Goal: Check status: Check status

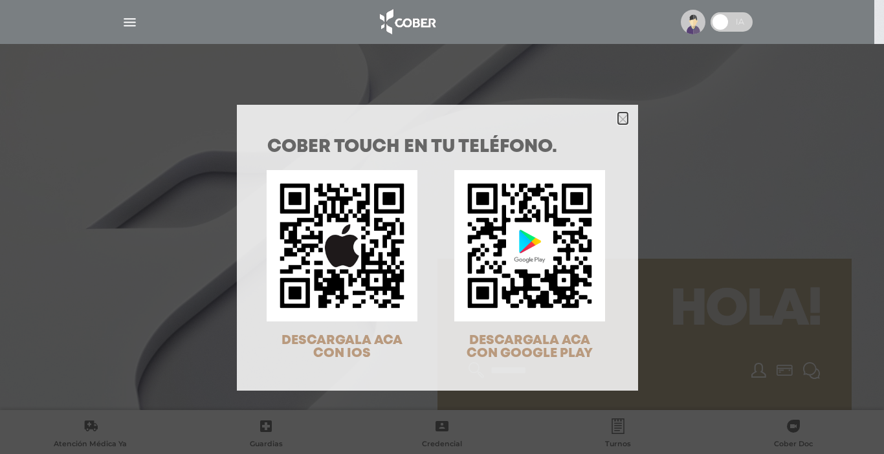
click at [620, 119] on icon "Close" at bounding box center [623, 120] width 10 height 10
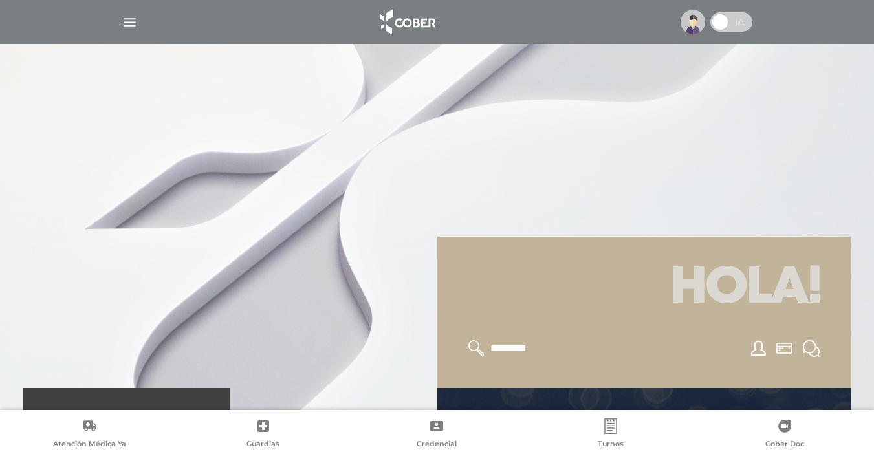
scroll to position [419, 0]
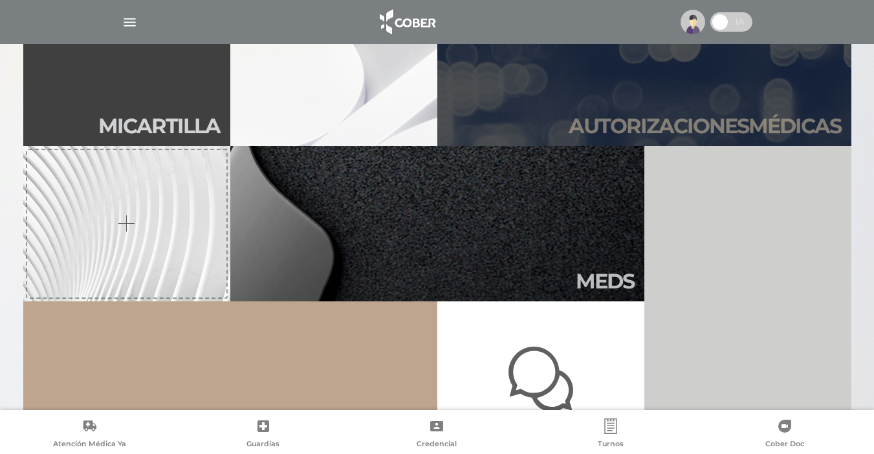
click at [710, 126] on h2 "Autori zaciones médicas" at bounding box center [705, 126] width 272 height 25
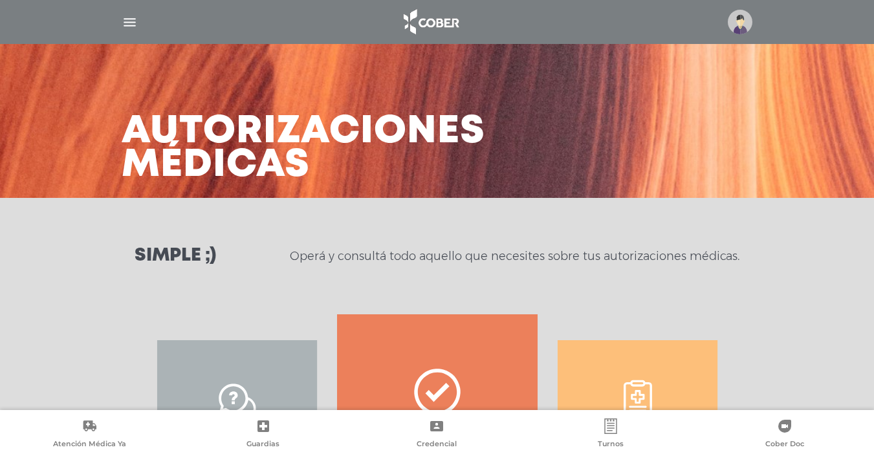
scroll to position [21, 0]
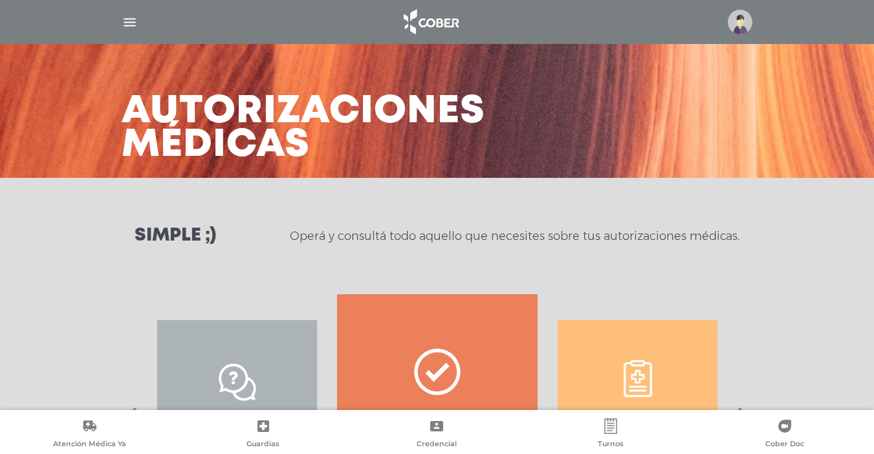
click at [867, 278] on div "Simple ;) Operá y consultá todo aquello que necesites sobre tus autorizaciones …" at bounding box center [437, 236] width 874 height 117
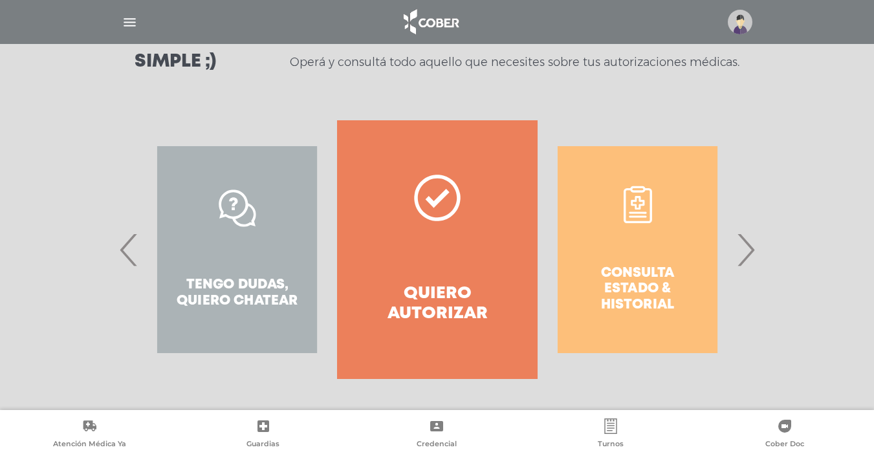
click at [748, 252] on span "›" at bounding box center [745, 250] width 25 height 70
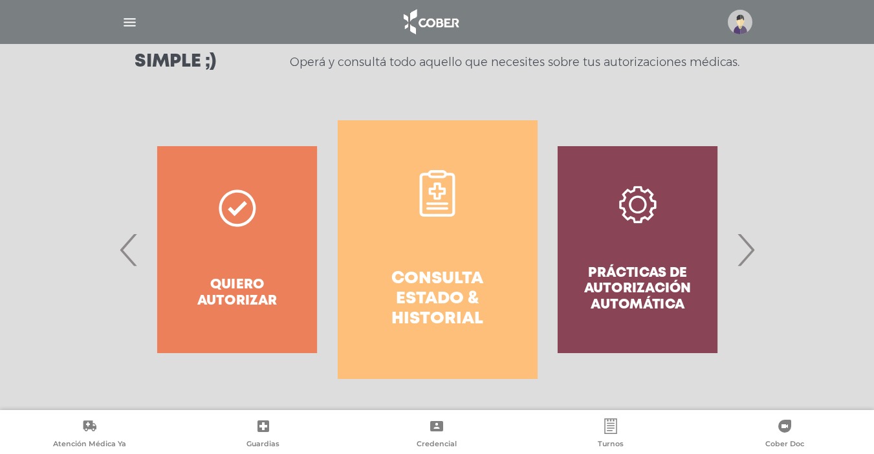
click at [447, 297] on h4 "Consulta estado & historial" at bounding box center [437, 299] width 153 height 61
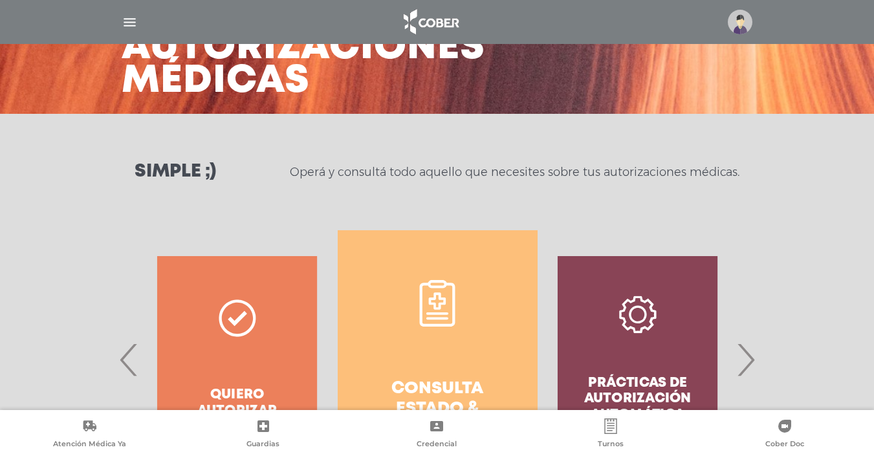
scroll to position [10, 0]
